Goal: Task Accomplishment & Management: Complete application form

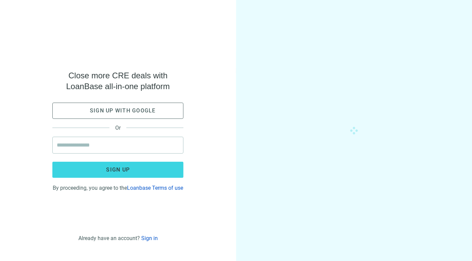
click at [141, 107] on span "Sign up with google" at bounding box center [123, 110] width 66 height 6
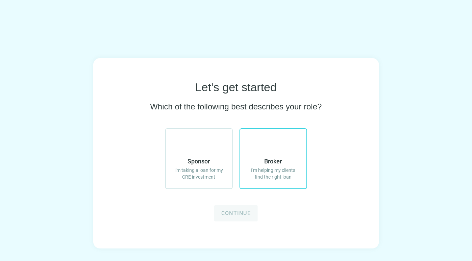
click at [265, 138] on use at bounding box center [265, 138] width 0 height 0
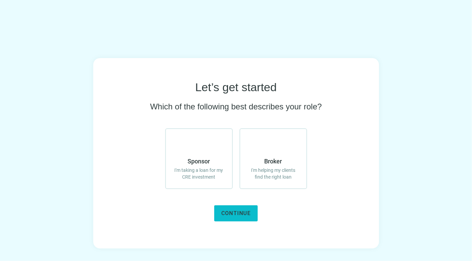
click at [243, 209] on button "Continue" at bounding box center [236, 213] width 44 height 16
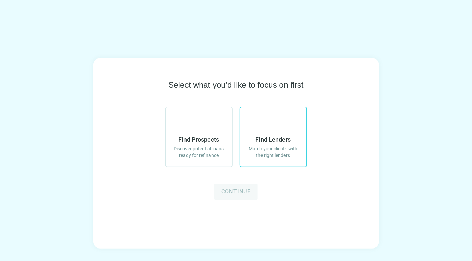
click at [278, 140] on span "Find Lenders" at bounding box center [273, 140] width 35 height 8
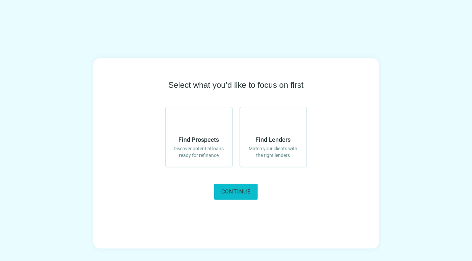
click at [238, 187] on button "Continue" at bounding box center [236, 192] width 44 height 16
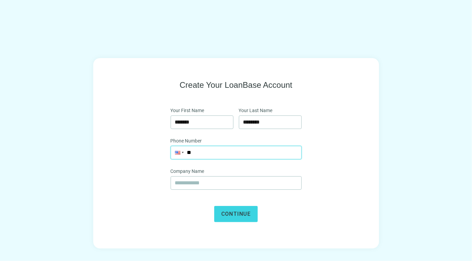
click at [222, 153] on input "**" at bounding box center [236, 152] width 130 height 13
type input "**********"
click at [237, 178] on input "text" at bounding box center [236, 183] width 122 height 13
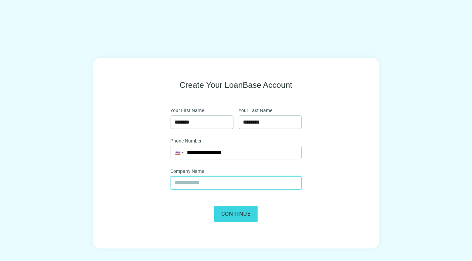
type input "*"
type input "**********"
click at [214, 206] on button "Continue" at bounding box center [236, 214] width 44 height 16
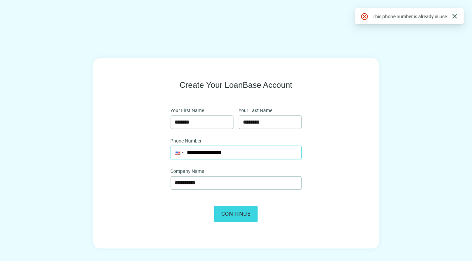
click at [239, 150] on input "**********" at bounding box center [236, 152] width 130 height 13
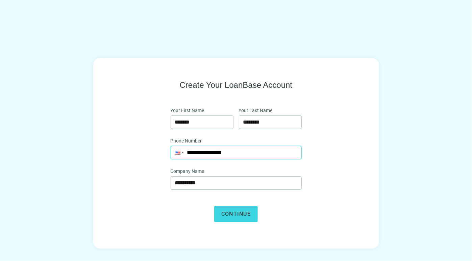
type input "**********"
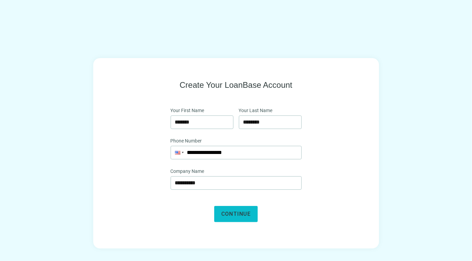
click at [239, 211] on span "Continue" at bounding box center [235, 214] width 29 height 6
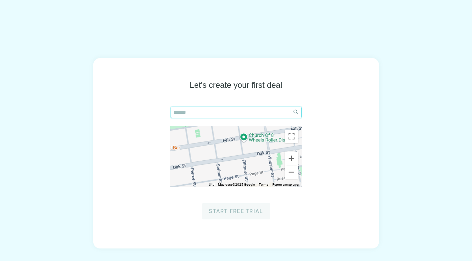
click at [228, 112] on input "search" at bounding box center [231, 112] width 116 height 11
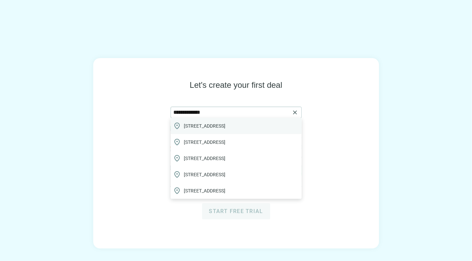
click at [242, 130] on div "location_on 2026 Calle Valencia, San Antonio, TX, USA" at bounding box center [235, 126] width 131 height 16
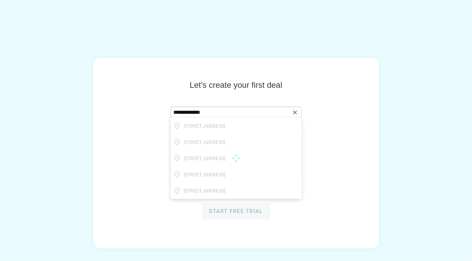
type input "**********"
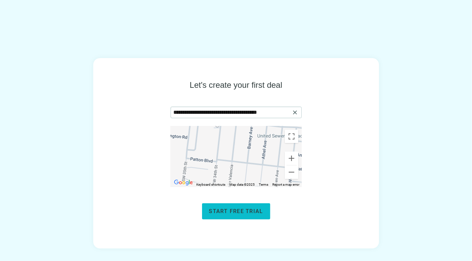
click at [244, 208] on span "Start free trial" at bounding box center [236, 211] width 54 height 6
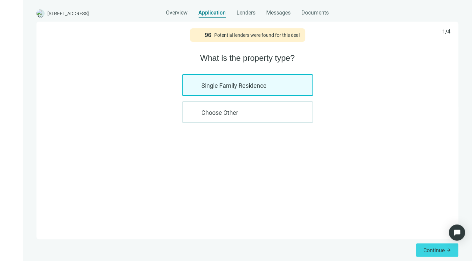
click at [263, 86] on div "Single Family Residence" at bounding box center [247, 85] width 131 height 22
click at [433, 247] on span "Continue" at bounding box center [433, 250] width 21 height 6
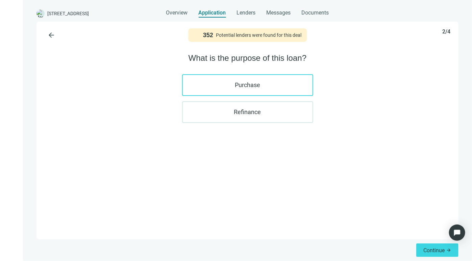
click at [257, 85] on label "Purchase" at bounding box center [247, 85] width 131 height 22
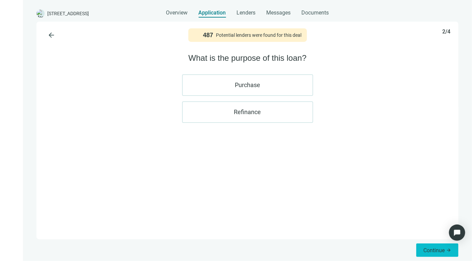
click at [430, 251] on span "Continue" at bounding box center [433, 250] width 21 height 6
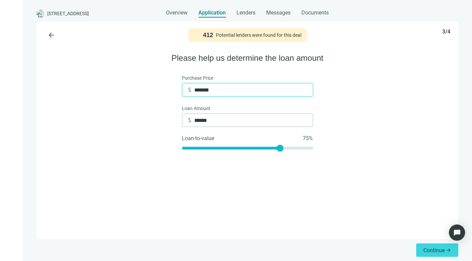
drag, startPoint x: 224, startPoint y: 90, endPoint x: 134, endPoint y: 89, distance: 89.8
click at [134, 89] on div "arrow_back 412 Potential lenders were found for this deal 3/4 Please help us de…" at bounding box center [247, 131] width 422 height 218
type input "*"
type input "**"
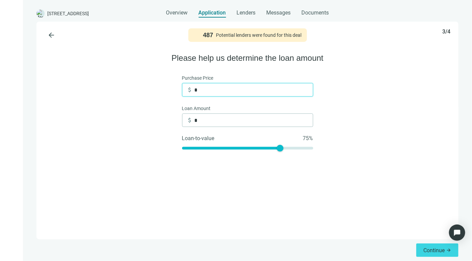
type input "**"
type input "***"
type input "*****"
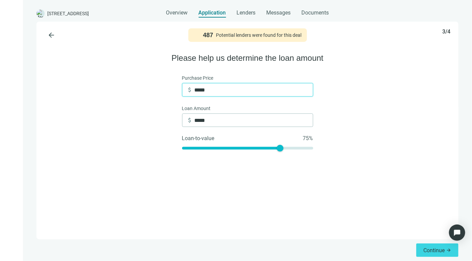
type input "******"
type input "*******"
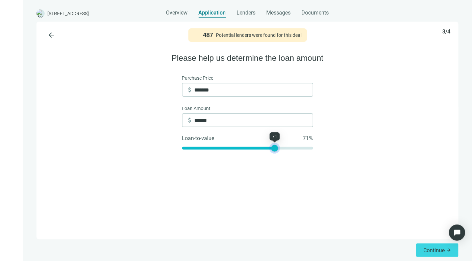
type input "******"
drag, startPoint x: 277, startPoint y: 150, endPoint x: 271, endPoint y: 150, distance: 6.4
click at [271, 150] on div at bounding box center [273, 148] width 7 height 7
click at [342, 175] on div "arrow_back 487 Potential lenders were found for this deal 3/4 Please help us de…" at bounding box center [247, 131] width 422 height 218
click at [450, 251] on span "arrow_forward" at bounding box center [448, 249] width 5 height 5
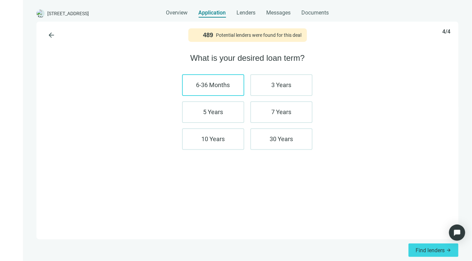
click at [237, 88] on label "6-36 Months" at bounding box center [213, 85] width 62 height 22
click at [275, 80] on label "3 Years" at bounding box center [281, 85] width 62 height 22
click at [273, 108] on label "7 Years" at bounding box center [281, 112] width 62 height 22
click at [297, 110] on label "7 Years" at bounding box center [281, 112] width 62 height 22
click at [267, 136] on label "30 Years" at bounding box center [281, 139] width 62 height 22
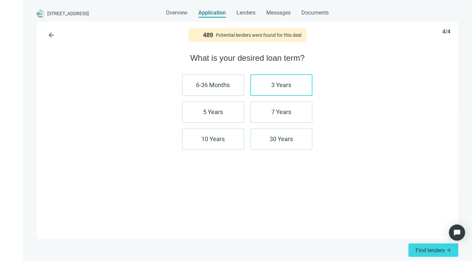
click at [267, 88] on label "3 Years" at bounding box center [281, 85] width 62 height 22
click at [214, 84] on label "6-36 Months" at bounding box center [213, 85] width 62 height 22
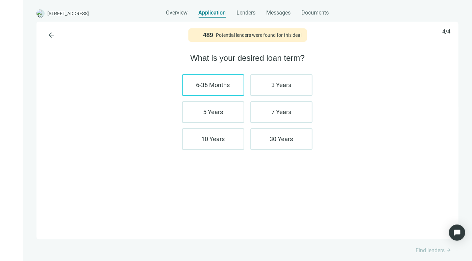
click at [232, 83] on label "6-36 Months" at bounding box center [213, 85] width 62 height 22
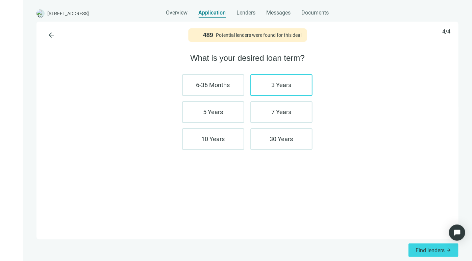
click at [284, 88] on label "3 Years" at bounding box center [281, 85] width 62 height 22
drag, startPoint x: 341, startPoint y: 102, endPoint x: 349, endPoint y: 110, distance: 11.9
click at [342, 102] on div "arrow_back 489 Potential lenders were found for this deal 4/4 What is your desi…" at bounding box center [247, 131] width 422 height 218
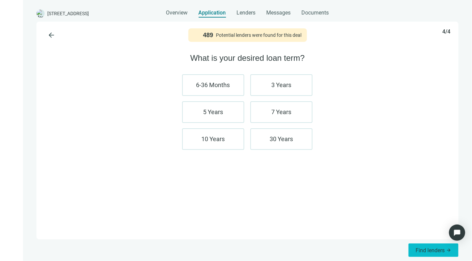
click at [432, 249] on span "Find lenders" at bounding box center [429, 250] width 29 height 6
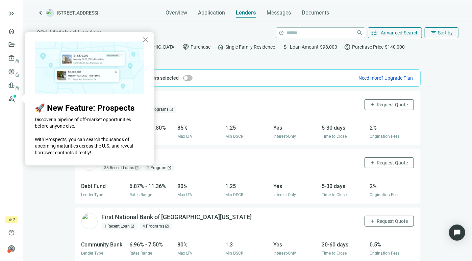
click at [144, 37] on button "×" at bounding box center [145, 39] width 6 height 11
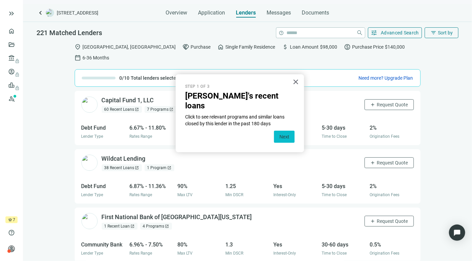
click at [285, 131] on button "Next" at bounding box center [284, 137] width 21 height 12
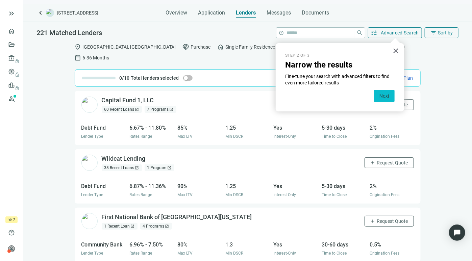
click at [388, 93] on button "Next" at bounding box center [384, 96] width 21 height 12
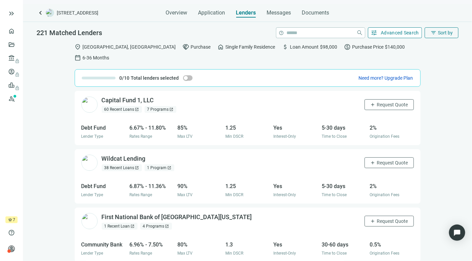
click at [383, 32] on span "Advanced Search" at bounding box center [400, 32] width 38 height 5
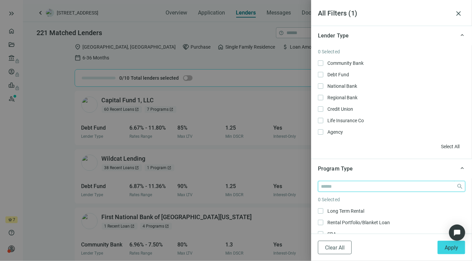
click at [387, 188] on input "search" at bounding box center [387, 186] width 133 height 10
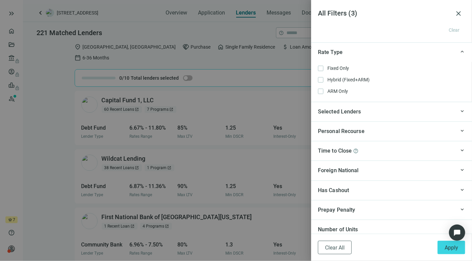
scroll to position [596, 0]
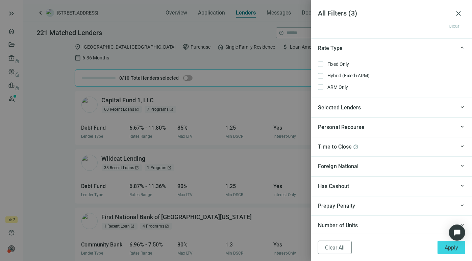
click at [392, 205] on div "Prepay Penalty" at bounding box center [386, 206] width 137 height 8
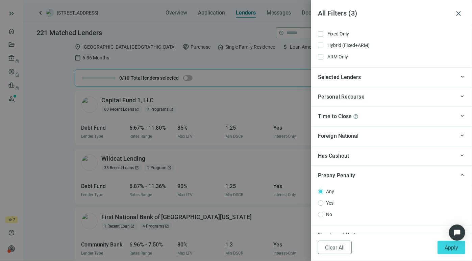
scroll to position [634, 0]
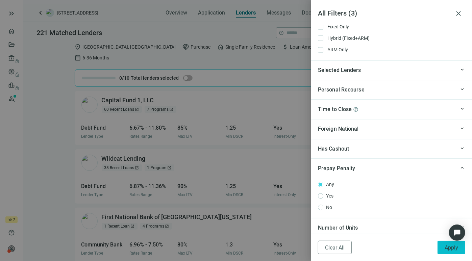
click at [448, 247] on span "Apply" at bounding box center [451, 247] width 14 height 6
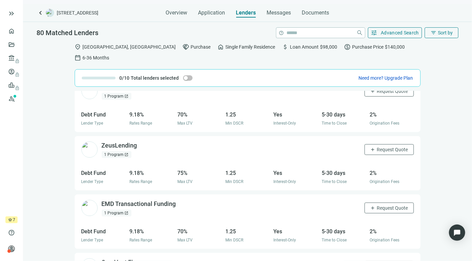
scroll to position [656, 0]
click at [386, 146] on span "Request Quote" at bounding box center [392, 148] width 31 height 5
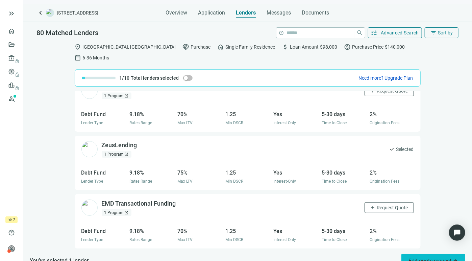
click at [441, 258] on span "Edit quote request arrow_forward" at bounding box center [433, 261] width 50 height 6
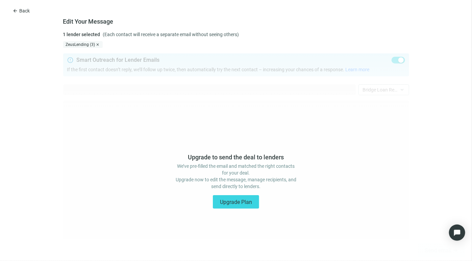
type textarea "**********"
click at [247, 200] on span "Upgrade Plan" at bounding box center [236, 202] width 32 height 6
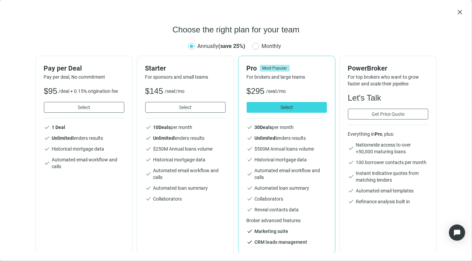
scroll to position [1, 0]
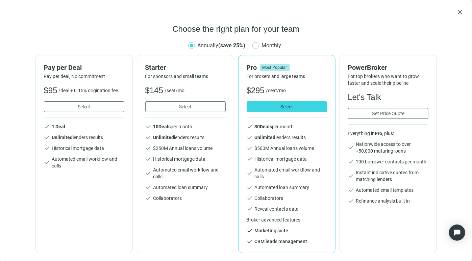
click at [238, 143] on div "Pro Most Popular For brokers and large teams $295 /seat/mo Select check 30 Deal…" at bounding box center [286, 154] width 97 height 198
click at [463, 14] on span "close" at bounding box center [459, 12] width 8 height 8
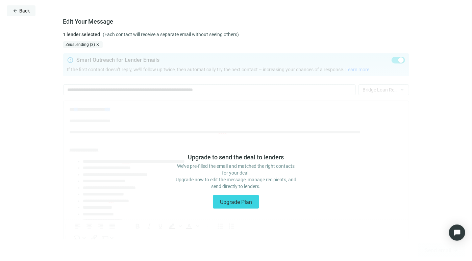
click at [22, 8] on span "Back" at bounding box center [24, 10] width 10 height 5
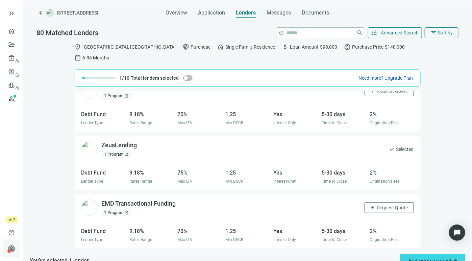
click at [11, 247] on span "person" at bounding box center [11, 248] width 7 height 7
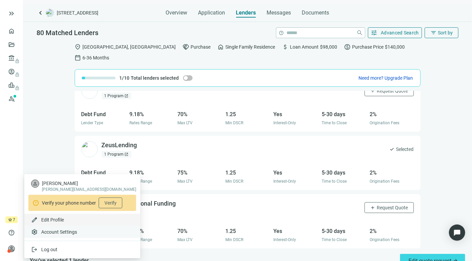
click at [55, 227] on div "settings Account Settings" at bounding box center [82, 232] width 116 height 12
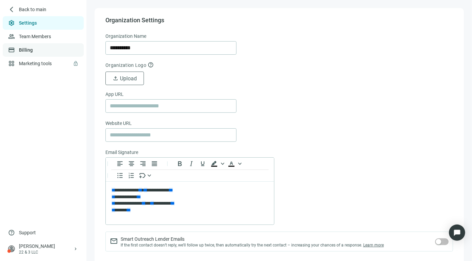
click at [33, 52] on link "Billing" at bounding box center [26, 49] width 14 height 5
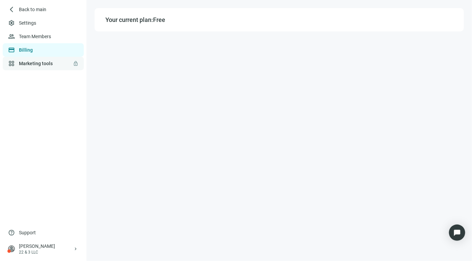
click at [48, 61] on link "Marketing tools lock" at bounding box center [36, 63] width 34 height 5
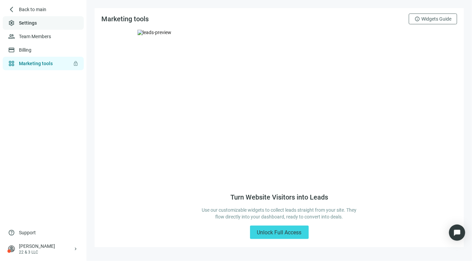
click at [46, 39] on link "Team Members" at bounding box center [35, 36] width 32 height 5
click at [31, 20] on link "Settings" at bounding box center [28, 22] width 18 height 5
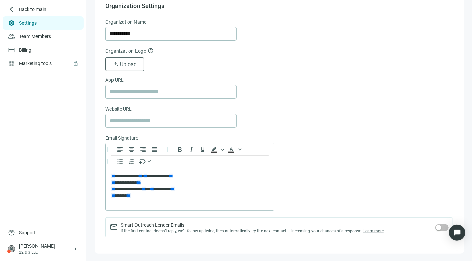
click at [33, 9] on span "Back to main" at bounding box center [32, 9] width 27 height 7
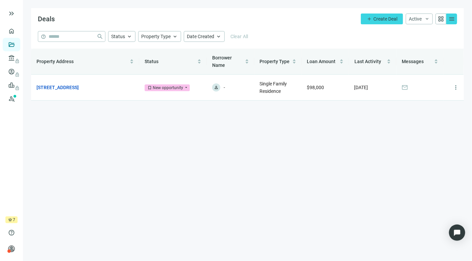
click at [4, 8] on div "keyboard_double_arrow_right" at bounding box center [11, 14] width 23 height 22
click at [5, 11] on div "keyboard_double_arrow_right" at bounding box center [11, 14] width 23 height 22
click at [9, 11] on span "keyboard_double_arrow_right" at bounding box center [11, 13] width 8 height 8
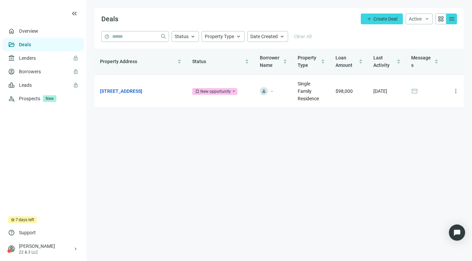
click at [8, 7] on use at bounding box center [8, 7] width 0 height 0
click at [233, 88] on span "bookmark New opportunity" at bounding box center [214, 91] width 45 height 7
click at [317, 127] on main "Deals add Create Deal Active keyboard_arrow_down grid_view menu help close Stat…" at bounding box center [278, 130] width 385 height 261
click at [110, 92] on link "[STREET_ADDRESS]" at bounding box center [121, 90] width 42 height 7
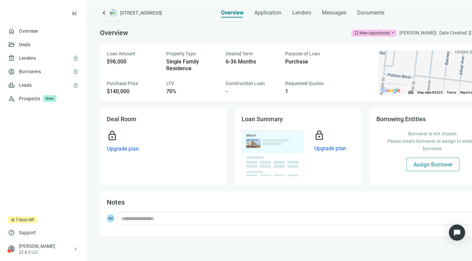
click at [428, 164] on span "Assign Borrower" at bounding box center [432, 164] width 39 height 6
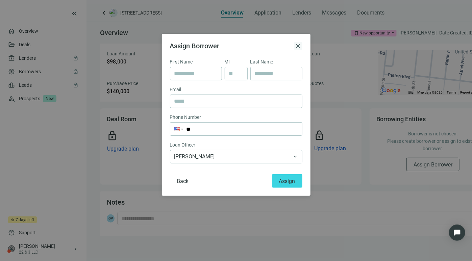
click at [294, 45] on div "Assign Borrower close" at bounding box center [236, 46] width 132 height 8
click at [296, 46] on span "close" at bounding box center [298, 46] width 8 height 8
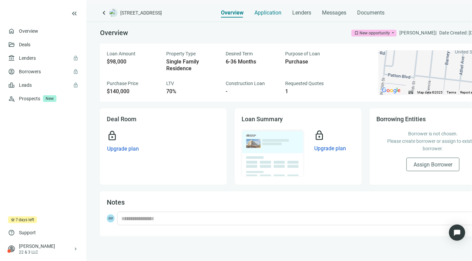
click at [261, 13] on span "Application" at bounding box center [267, 12] width 27 height 7
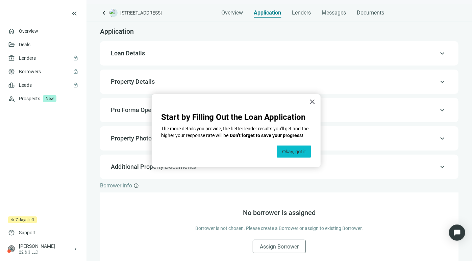
click at [296, 149] on button "Okay, got it" at bounding box center [293, 151] width 34 height 12
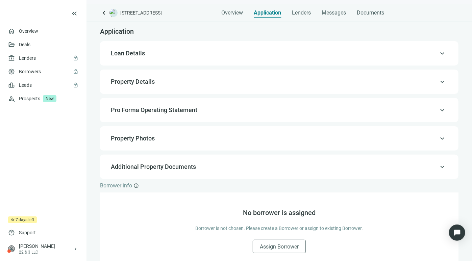
click at [380, 52] on span "Loan Details" at bounding box center [278, 53] width 335 height 8
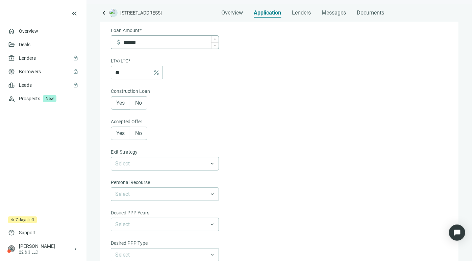
scroll to position [131, 0]
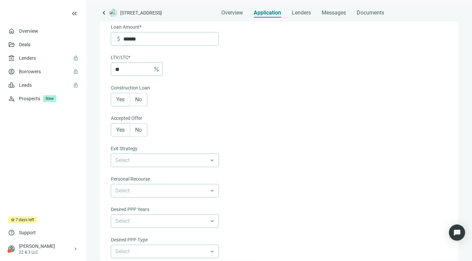
drag, startPoint x: 137, startPoint y: 99, endPoint x: 133, endPoint y: 116, distance: 17.7
click at [137, 99] on span "No" at bounding box center [138, 99] width 7 height 6
click at [128, 131] on label "Yes" at bounding box center [120, 130] width 19 height 14
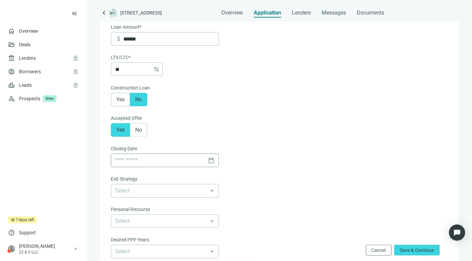
click at [213, 161] on div "calendar_today" at bounding box center [164, 160] width 99 height 13
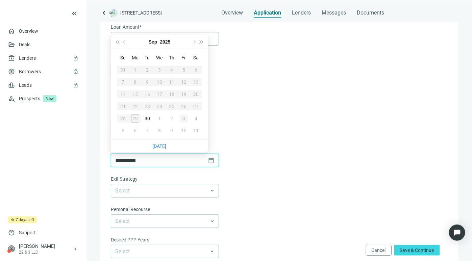
type input "**********"
click at [189, 41] on div "[DATE]" at bounding box center [159, 42] width 61 height 14
click at [192, 40] on button "Next month (PageDown)" at bounding box center [193, 42] width 7 height 14
type input "**********"
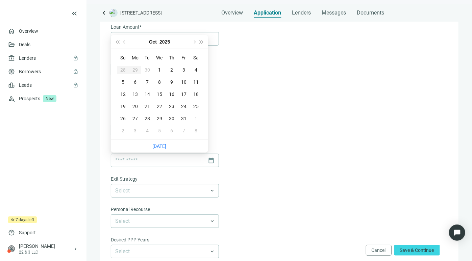
click at [229, 86] on form "Loan Term* 6-36 Months keyboard_arrow_down Purpose of Loan* Purchase Refinance …" at bounding box center [278, 136] width 335 height 403
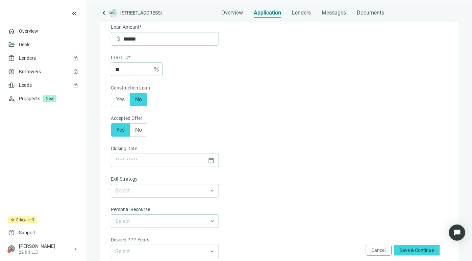
click at [131, 133] on label "No" at bounding box center [138, 130] width 17 height 14
click at [160, 158] on input "search" at bounding box center [161, 160] width 93 height 13
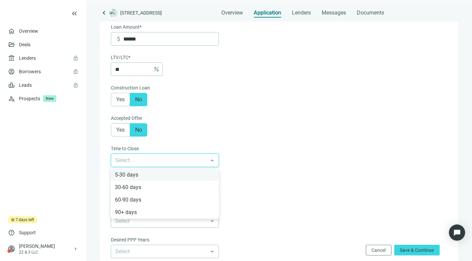
click at [147, 178] on div "5-30 days" at bounding box center [165, 174] width 100 height 8
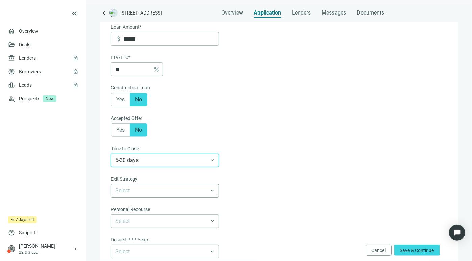
click at [144, 190] on input "search" at bounding box center [161, 190] width 93 height 13
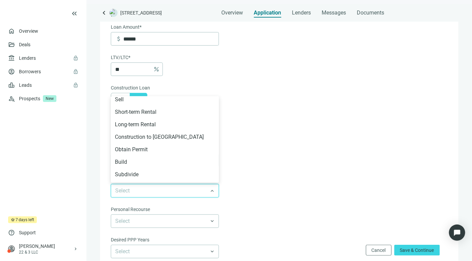
scroll to position [76, 0]
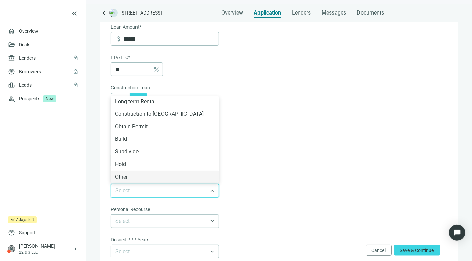
click at [141, 177] on div "Other" at bounding box center [165, 176] width 100 height 8
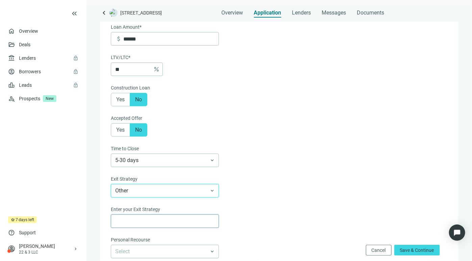
click at [155, 218] on input "text" at bounding box center [164, 221] width 99 height 13
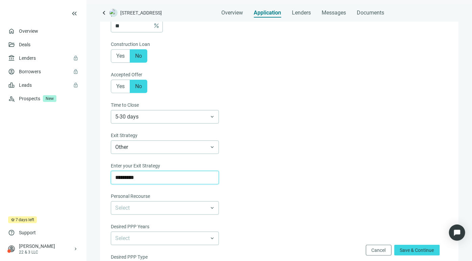
scroll to position [175, 0]
type input "*********"
click at [179, 208] on input "search" at bounding box center [161, 207] width 93 height 13
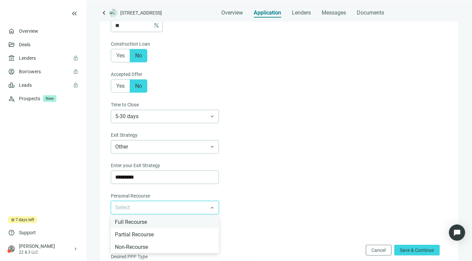
click at [164, 222] on div "Full Recourse" at bounding box center [165, 222] width 100 height 8
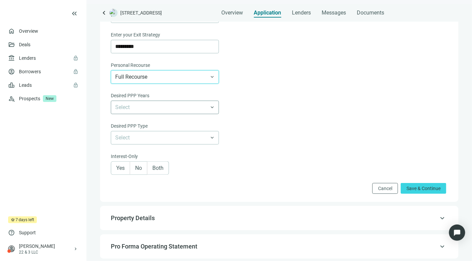
scroll to position [313, 0]
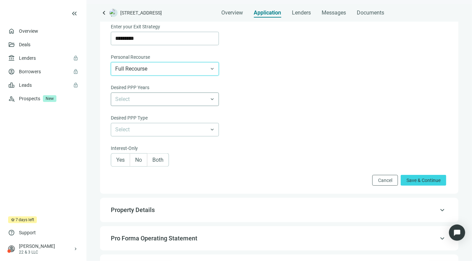
click at [186, 102] on input "search" at bounding box center [161, 99] width 93 height 13
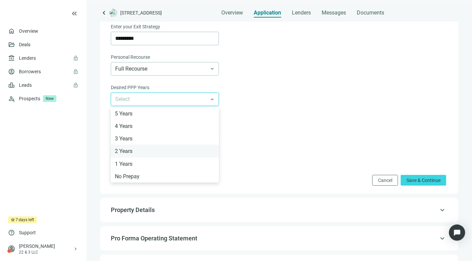
click at [143, 150] on div "2 Years" at bounding box center [165, 151] width 100 height 8
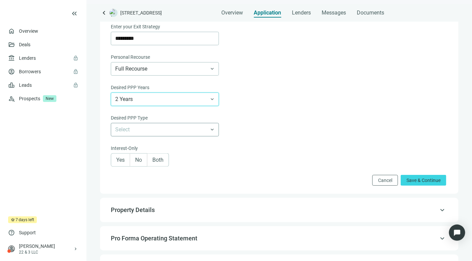
click at [168, 128] on input "search" at bounding box center [161, 129] width 93 height 13
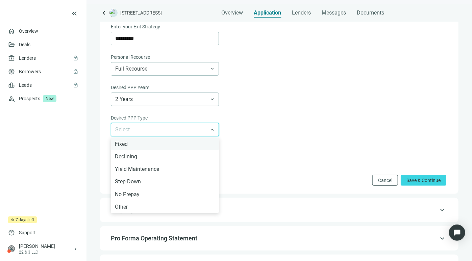
click at [160, 143] on div "Fixed" at bounding box center [165, 144] width 100 height 8
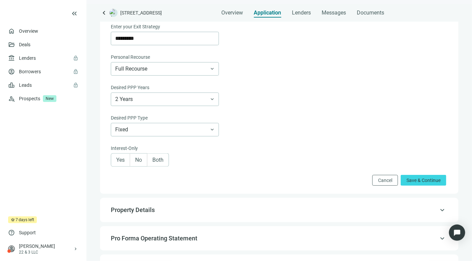
click at [122, 161] on span "Yes" at bounding box center [120, 160] width 8 height 6
click at [420, 179] on span "Save & Continue" at bounding box center [423, 180] width 34 height 5
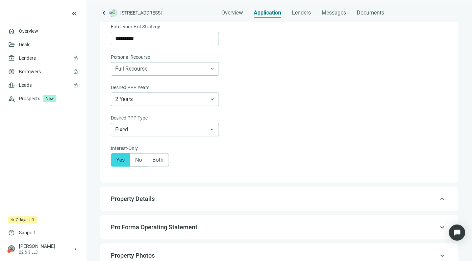
type input "*"
type input "*****"
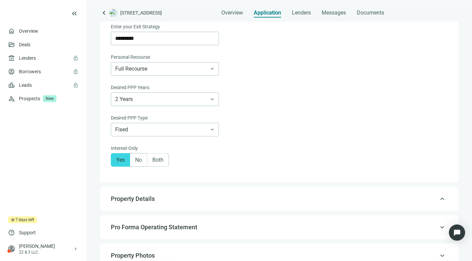
type input "****"
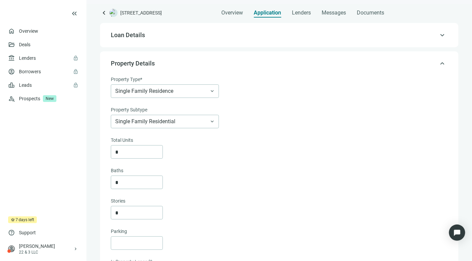
scroll to position [20, 0]
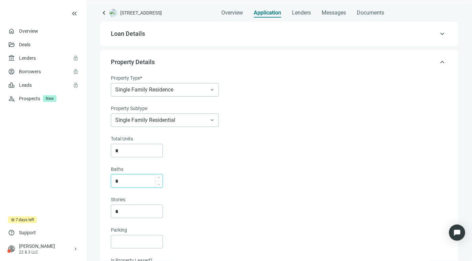
click at [123, 179] on input "*" at bounding box center [138, 181] width 47 height 13
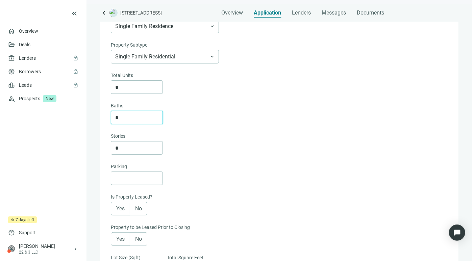
scroll to position [92, 0]
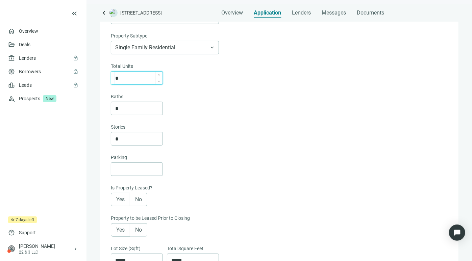
click at [130, 75] on input "*" at bounding box center [138, 78] width 47 height 13
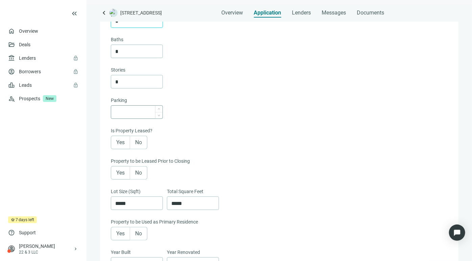
scroll to position [150, 0]
click at [158, 108] on span "Increase Value" at bounding box center [158, 109] width 7 height 8
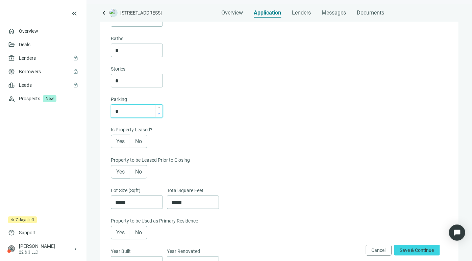
type input "*"
click at [159, 113] on icon "down" at bounding box center [159, 114] width 2 height 2
click at [139, 139] on span "No" at bounding box center [138, 141] width 7 height 6
click at [124, 141] on span "Yes" at bounding box center [120, 141] width 8 height 6
click at [120, 171] on span "Yes" at bounding box center [120, 171] width 8 height 6
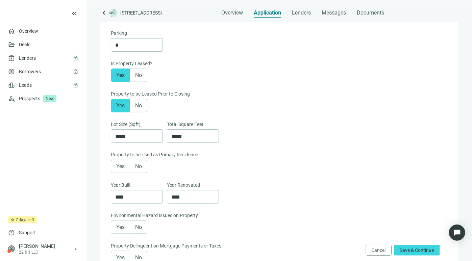
scroll to position [227, 0]
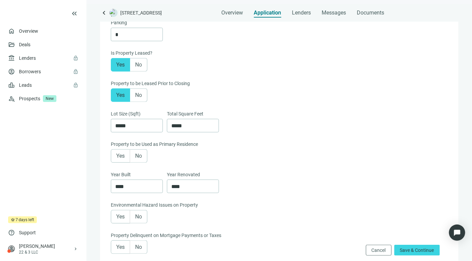
click at [139, 158] on span "No" at bounding box center [138, 156] width 7 height 6
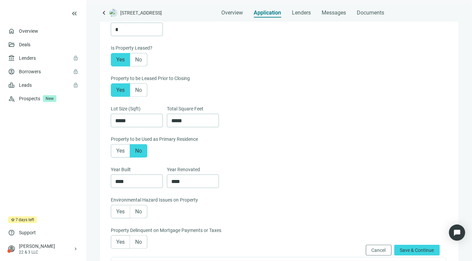
scroll to position [278, 0]
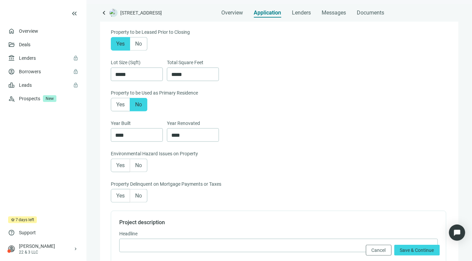
click at [138, 165] on span "No" at bounding box center [138, 165] width 7 height 6
click at [138, 197] on span "No" at bounding box center [138, 195] width 7 height 6
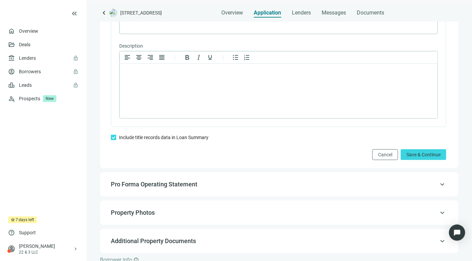
scroll to position [497, 0]
click at [428, 157] on button "Save & Continue" at bounding box center [423, 154] width 46 height 11
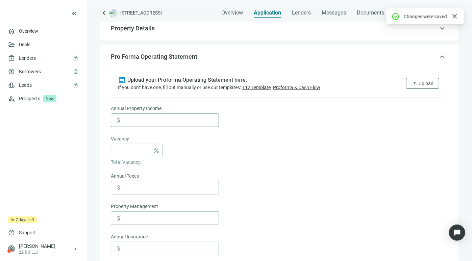
scroll to position [49, 0]
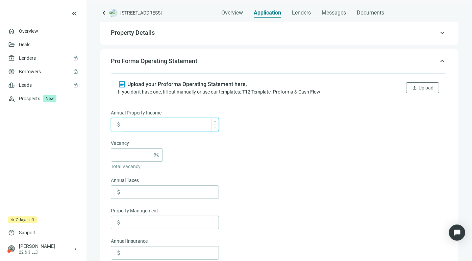
click at [167, 125] on input at bounding box center [170, 124] width 95 height 13
type input "******"
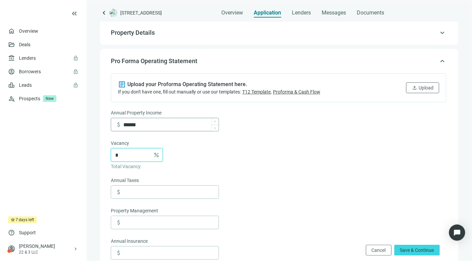
type input "*"
type input "*****"
type input "*"
type input "*****"
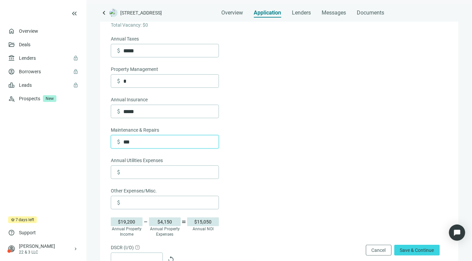
type input "***"
type input "*"
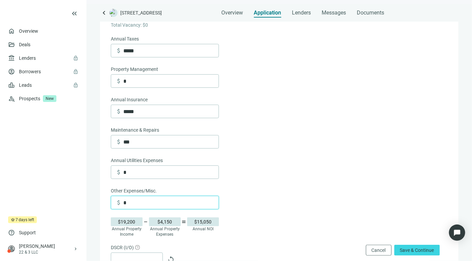
type input "*"
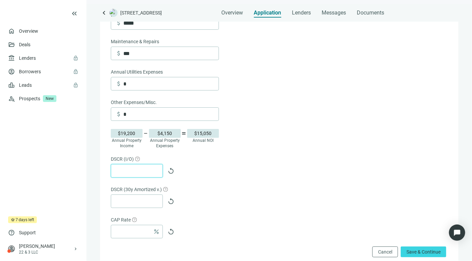
scroll to position [283, 0]
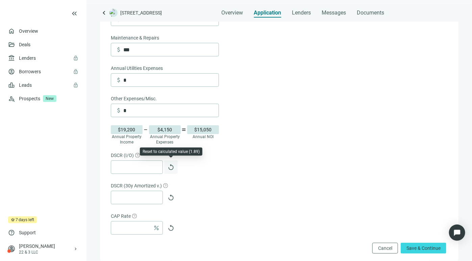
click at [172, 165] on span "replay" at bounding box center [170, 167] width 7 height 7
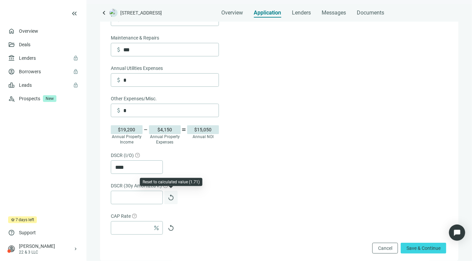
click at [173, 197] on span "replay" at bounding box center [170, 197] width 7 height 7
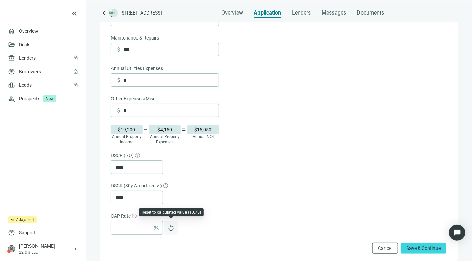
click at [173, 228] on span "replay" at bounding box center [170, 227] width 7 height 7
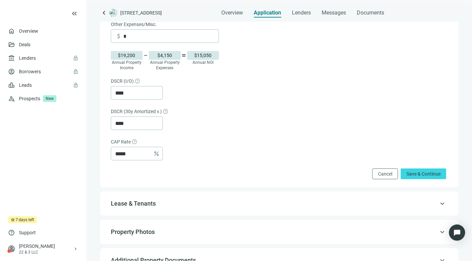
scroll to position [361, 0]
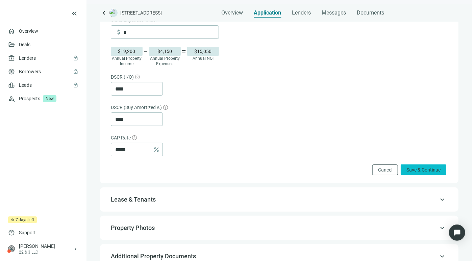
click at [422, 173] on button "Save & Continue" at bounding box center [423, 169] width 46 height 11
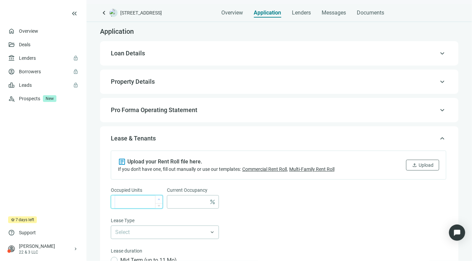
click at [158, 199] on icon "up" at bounding box center [159, 199] width 2 height 2
type input "*"
click at [157, 207] on span "Decrease Value" at bounding box center [158, 204] width 7 height 8
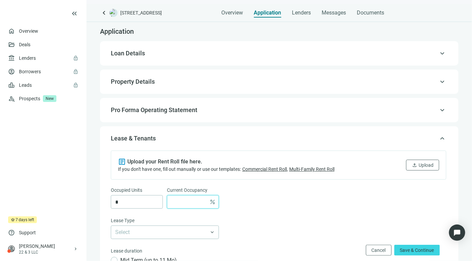
click at [176, 201] on input at bounding box center [188, 201] width 35 height 13
type input "***"
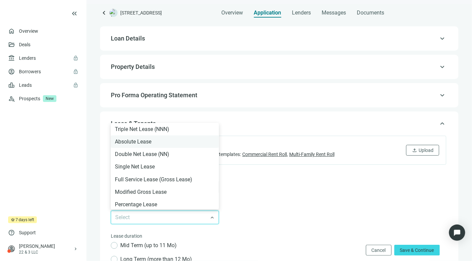
click at [162, 141] on div "Absolute Lease" at bounding box center [165, 141] width 100 height 8
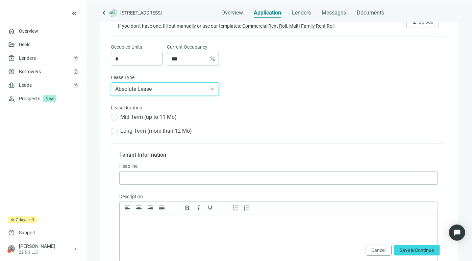
scroll to position [145, 0]
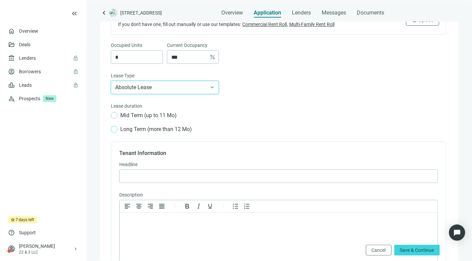
click at [126, 126] on span "Long Term (more than 12 Mo)" at bounding box center [155, 129] width 77 height 8
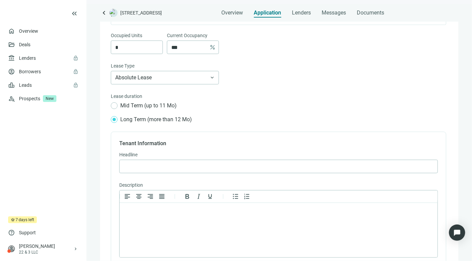
scroll to position [332, 0]
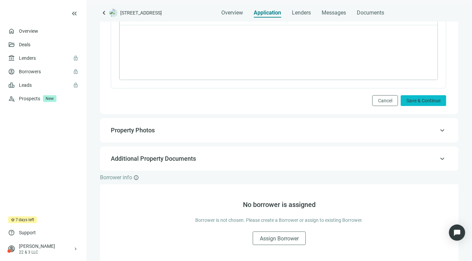
click at [406, 101] on span "Save & Continue" at bounding box center [423, 100] width 34 height 5
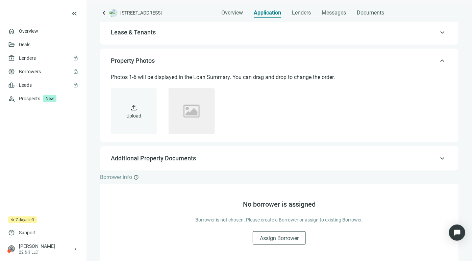
scroll to position [106, 0]
click at [226, 159] on span "Additional Property Documents" at bounding box center [278, 158] width 335 height 8
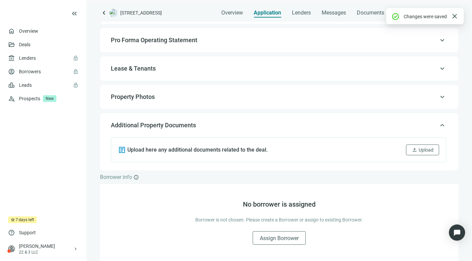
scroll to position [70, 0]
click at [281, 239] on span "Assign Borrower" at bounding box center [279, 238] width 39 height 6
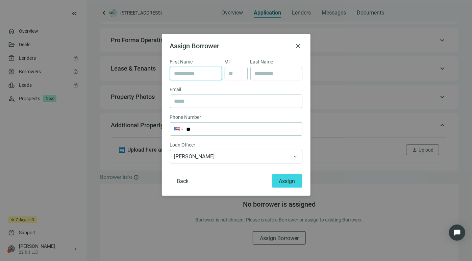
click at [206, 72] on input "text" at bounding box center [195, 73] width 43 height 13
type input "*******"
type input "**********"
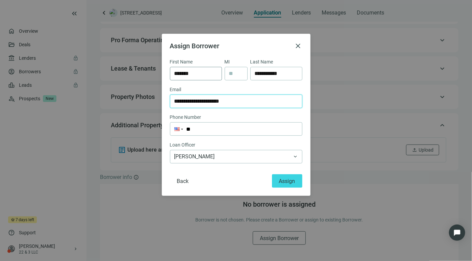
type input "**********"
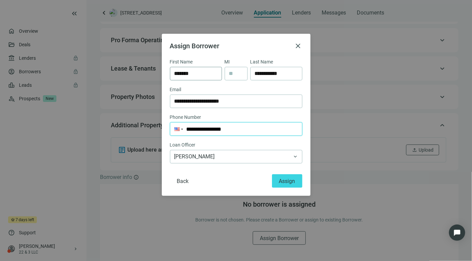
type input "**********"
click at [240, 157] on span "[PERSON_NAME]" at bounding box center [236, 156] width 124 height 13
click at [240, 158] on span "[PERSON_NAME]" at bounding box center [236, 156] width 124 height 13
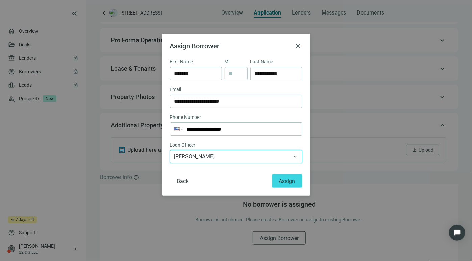
click at [260, 161] on span "[PERSON_NAME]" at bounding box center [236, 156] width 124 height 13
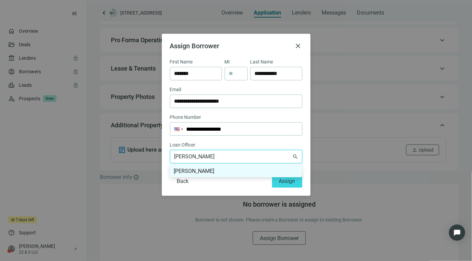
click at [272, 170] on div "[PERSON_NAME]" at bounding box center [236, 171] width 124 height 8
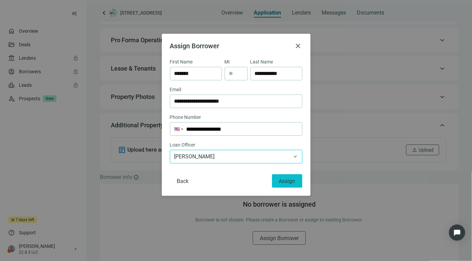
click at [285, 185] on button "Assign" at bounding box center [287, 181] width 30 height 14
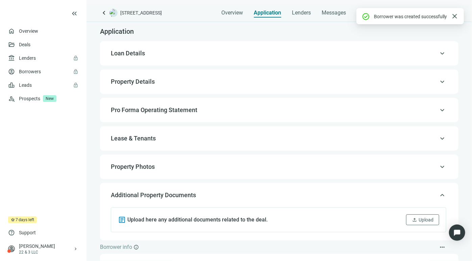
scroll to position [0, 0]
click at [300, 10] on span "Lenders" at bounding box center [301, 12] width 19 height 7
click at [299, 12] on span "Lenders" at bounding box center [301, 12] width 19 height 7
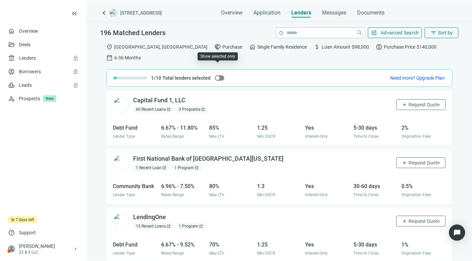
click at [218, 75] on span "button" at bounding box center [219, 77] width 9 height 5
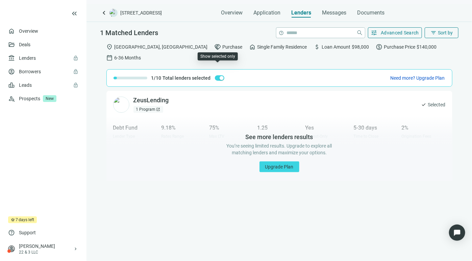
click at [219, 76] on div "button" at bounding box center [221, 78] width 4 height 4
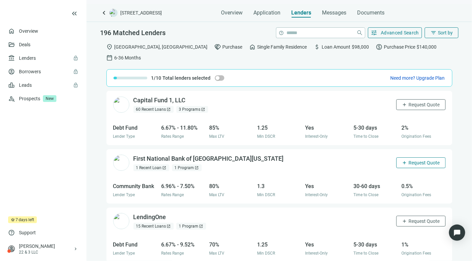
click at [420, 160] on span "Request Quote" at bounding box center [423, 162] width 31 height 5
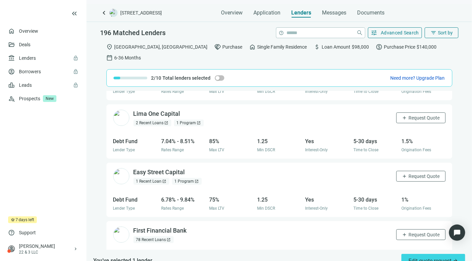
scroll to position [346, 0]
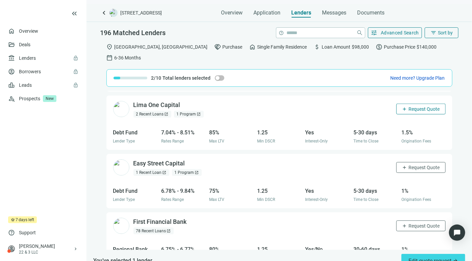
click at [407, 104] on button "add Request Quote" at bounding box center [420, 109] width 49 height 11
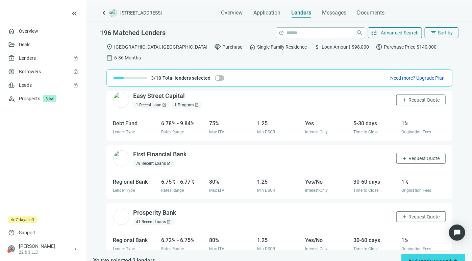
scroll to position [430, 0]
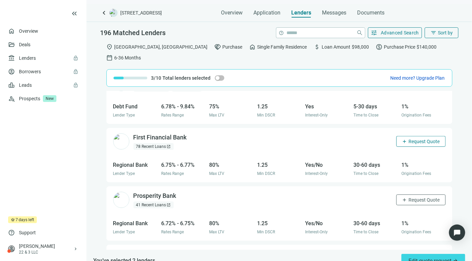
click at [420, 139] on span "Request Quote" at bounding box center [423, 141] width 31 height 5
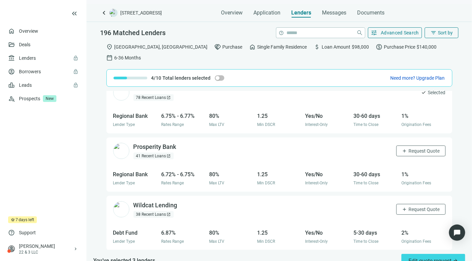
scroll to position [480, 0]
click at [416, 148] on span "Request Quote" at bounding box center [423, 150] width 31 height 5
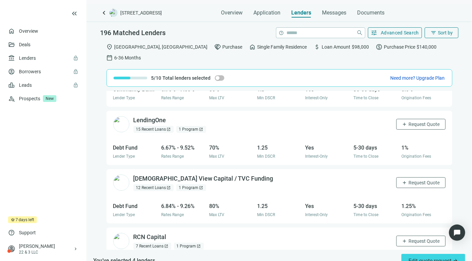
scroll to position [94, 0]
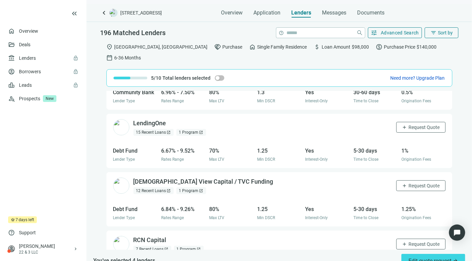
click at [349, 10] on div "Overview Application Lenders Messages Documents" at bounding box center [302, 11] width 163 height 14
click at [341, 10] on span "Messages" at bounding box center [334, 12] width 24 height 6
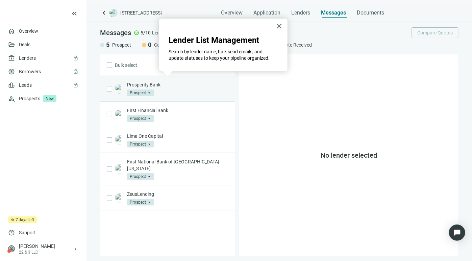
click at [179, 92] on div "Prosperity Bank Prospect arrow_drop_down" at bounding box center [177, 88] width 101 height 15
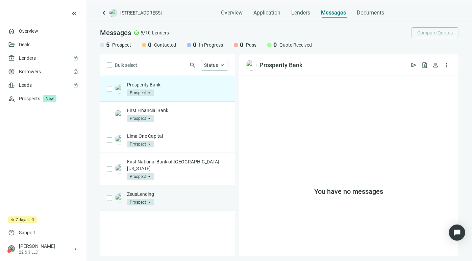
click at [173, 191] on div "ZeusLending Prospect arrow_drop_down" at bounding box center [177, 198] width 101 height 15
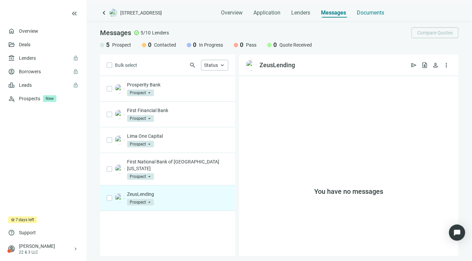
click at [377, 9] on span "Documents" at bounding box center [370, 12] width 27 height 7
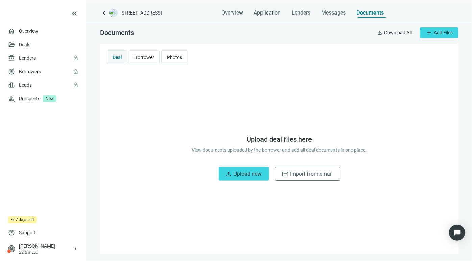
click at [149, 54] on div "Borrower" at bounding box center [144, 57] width 20 height 7
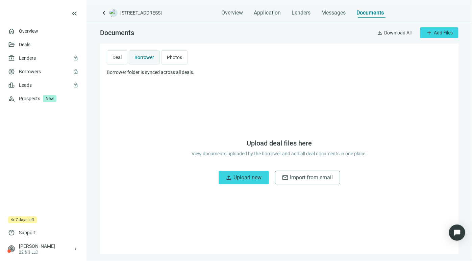
click at [118, 57] on span "Deal" at bounding box center [116, 57] width 9 height 5
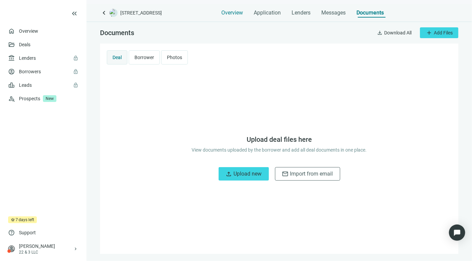
click at [233, 9] on span "Overview" at bounding box center [232, 12] width 22 height 7
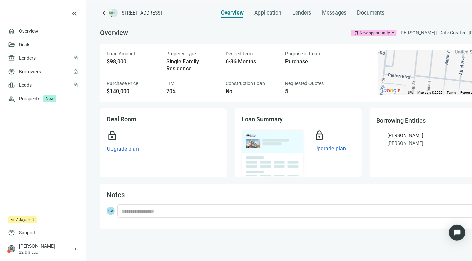
click at [22, 218] on span "days left" at bounding box center [27, 219] width 16 height 7
click at [382, 33] on span "bookmark New opportunity" at bounding box center [373, 33] width 45 height 7
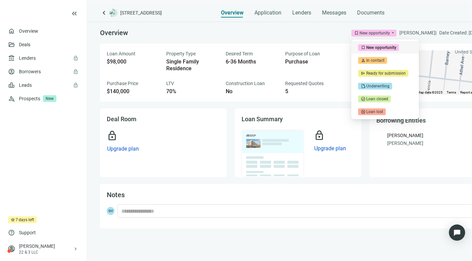
click at [382, 33] on span "bookmark New opportunity" at bounding box center [373, 33] width 45 height 7
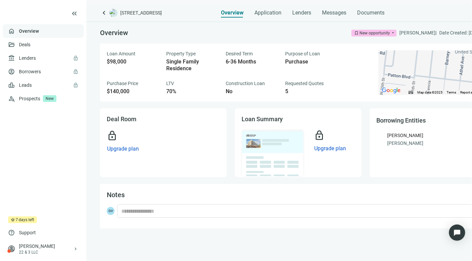
click at [35, 34] on link "Overview" at bounding box center [29, 30] width 20 height 5
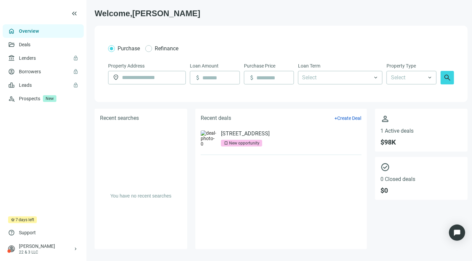
click at [332, 133] on li "[STREET_ADDRESS] bookmark New opportunity" at bounding box center [280, 138] width 161 height 33
click at [338, 116] on span "Create Deal" at bounding box center [349, 117] width 24 height 5
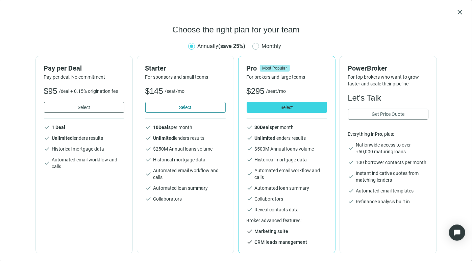
click at [182, 105] on span "Select" at bounding box center [185, 107] width 12 height 5
